Goal: Information Seeking & Learning: Learn about a topic

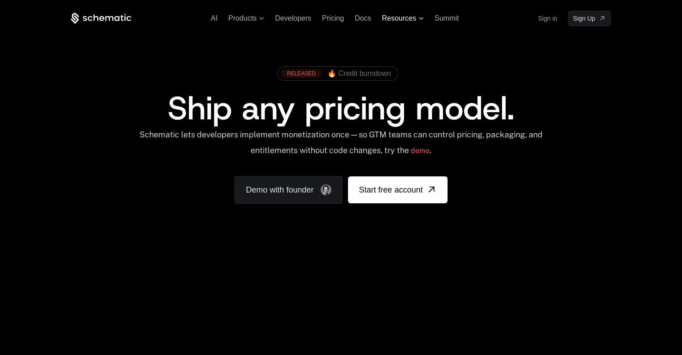
click at [418, 17] on span "Resources" at bounding box center [403, 18] width 42 height 8
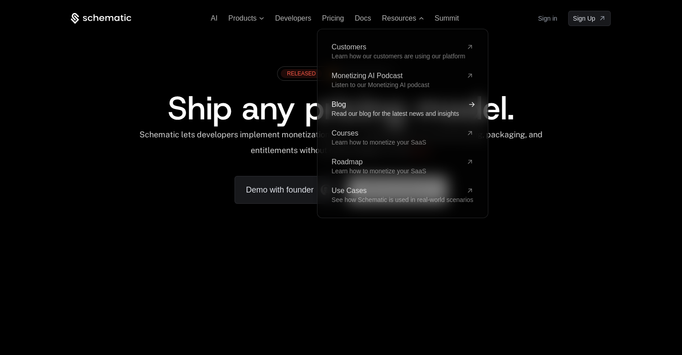
click at [337, 112] on span "Read our blog for the latest news and insights" at bounding box center [394, 113] width 127 height 7
click at [350, 113] on span "Read our blog for the latest news and insights" at bounding box center [394, 113] width 127 height 7
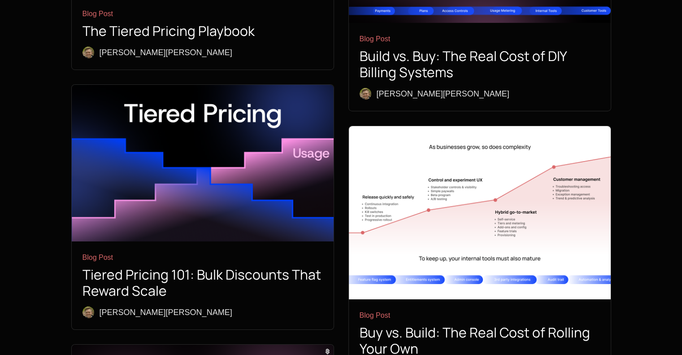
scroll to position [3140, 0]
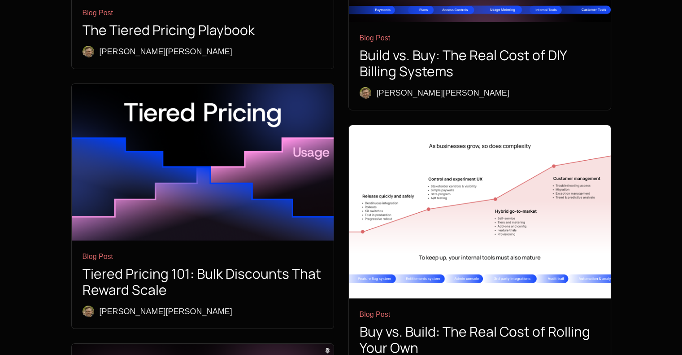
click at [448, 323] on h1 "Buy vs. Build: The Real Cost of Rolling Your Own" at bounding box center [480, 339] width 240 height 32
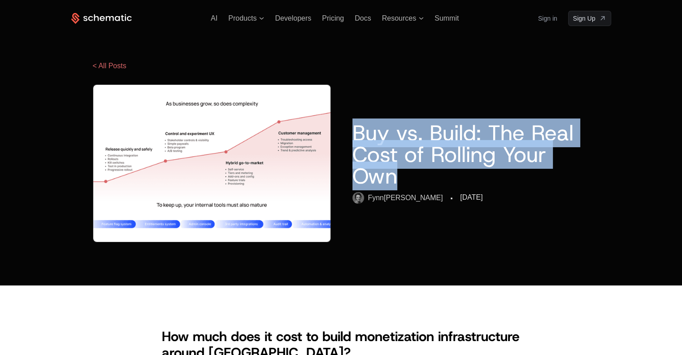
drag, startPoint x: 354, startPoint y: 126, endPoint x: 458, endPoint y: 169, distance: 113.0
click at [458, 169] on h1 "Buy vs. Build: The Real Cost of Rolling Your Own" at bounding box center [471, 154] width 237 height 65
copy h1 "Buy vs. Build: The Real Cost of Rolling Your Own"
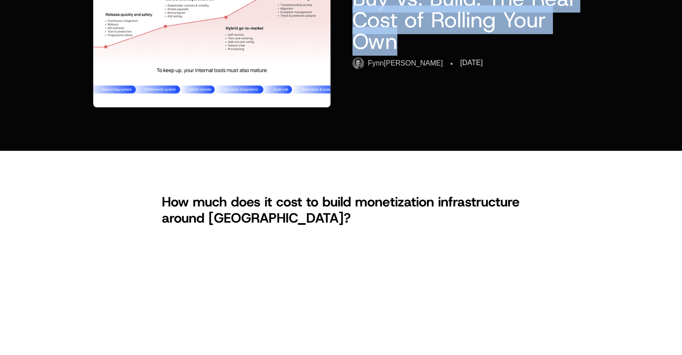
scroll to position [224, 0]
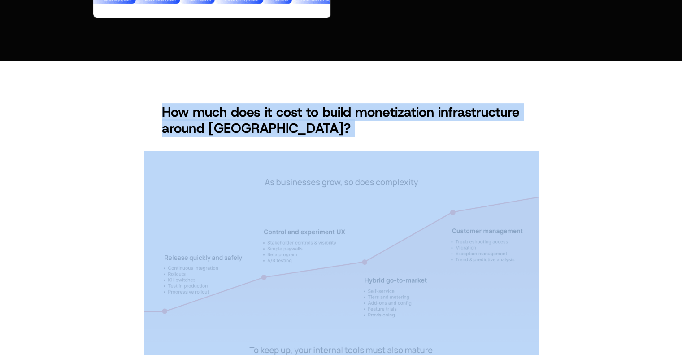
drag, startPoint x: 157, startPoint y: 88, endPoint x: 354, endPoint y: 120, distance: 199.4
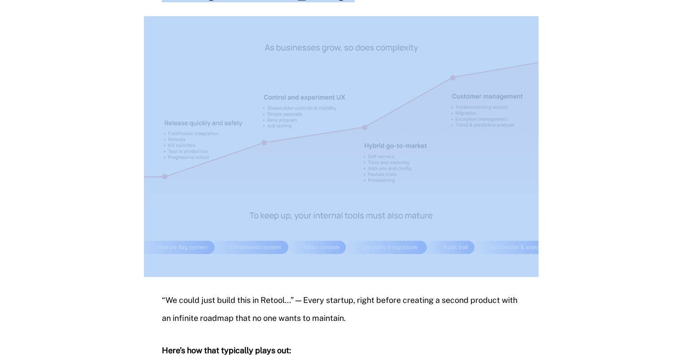
scroll to position [269, 0]
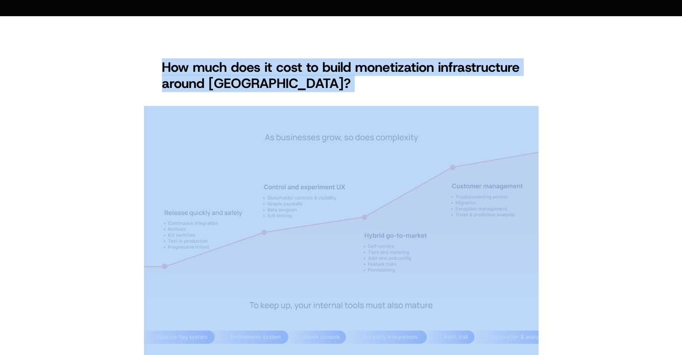
copy span "How much does it cost to build monetization infrastructure around [GEOGRAPHIC_D…"
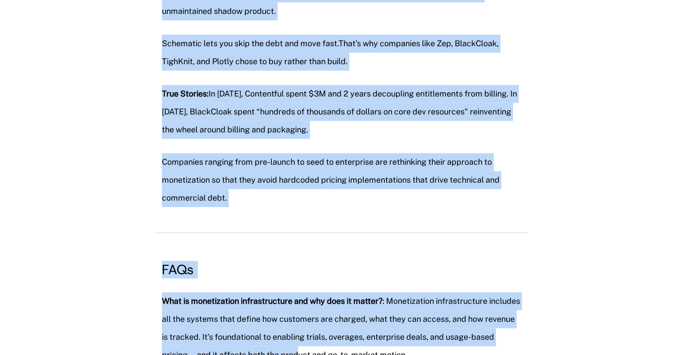
scroll to position [1267, 0]
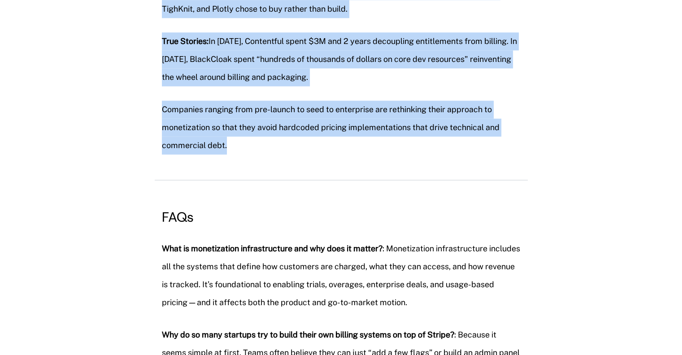
drag, startPoint x: 161, startPoint y: 59, endPoint x: 348, endPoint y: 166, distance: 215.4
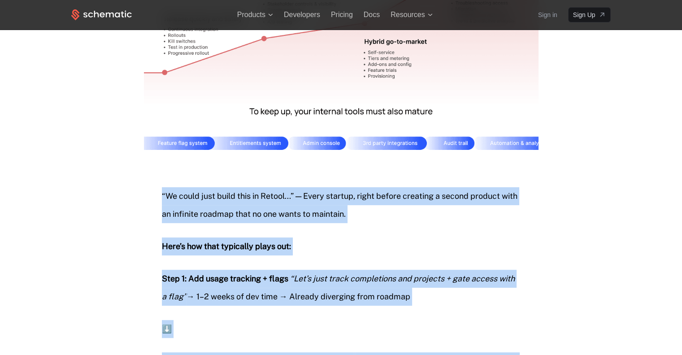
scroll to position [460, 0]
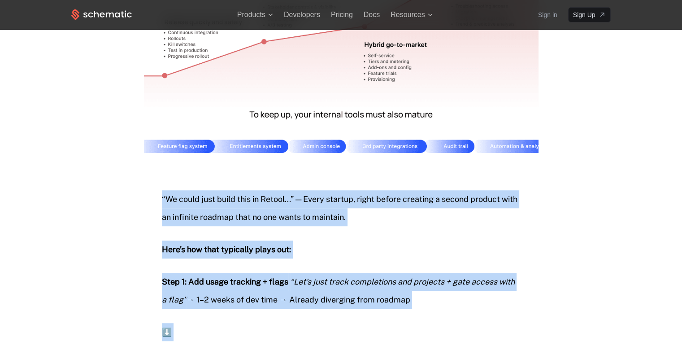
copy div "“Lo ipsum dolo sitam cons ad Elitse...” — Doeiu tempori, utlab etdolo magnaali …"
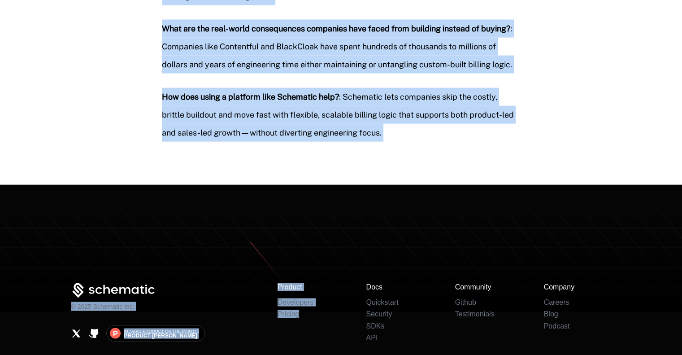
scroll to position [1860, 0]
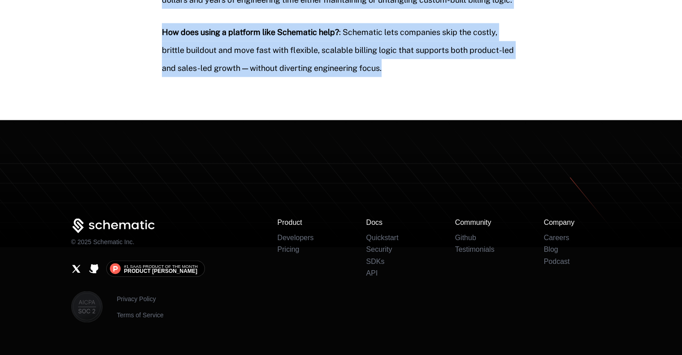
drag, startPoint x: 162, startPoint y: 83, endPoint x: 404, endPoint y: 80, distance: 242.2
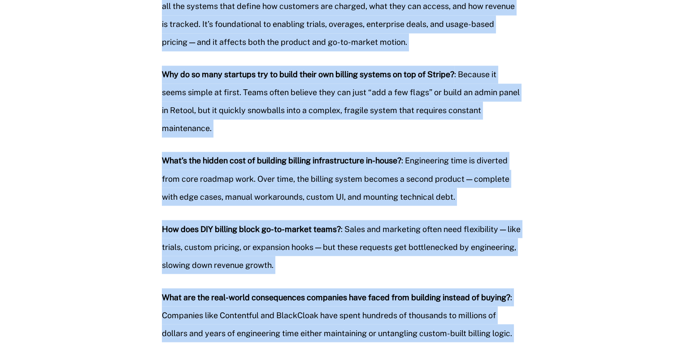
scroll to position [1568, 0]
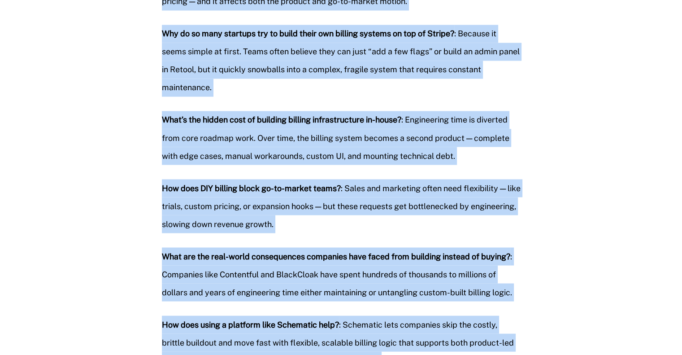
copy div "LORe Ipsu do sitametconse adipiscingelit sed doe temp in utlabo? : Etdoloremagn…"
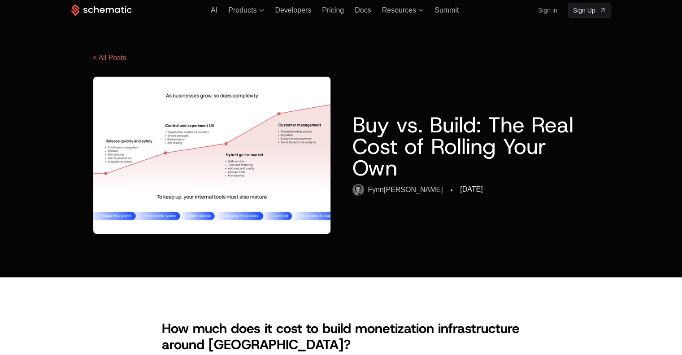
scroll to position [0, 0]
